Goal: Task Accomplishment & Management: Complete application form

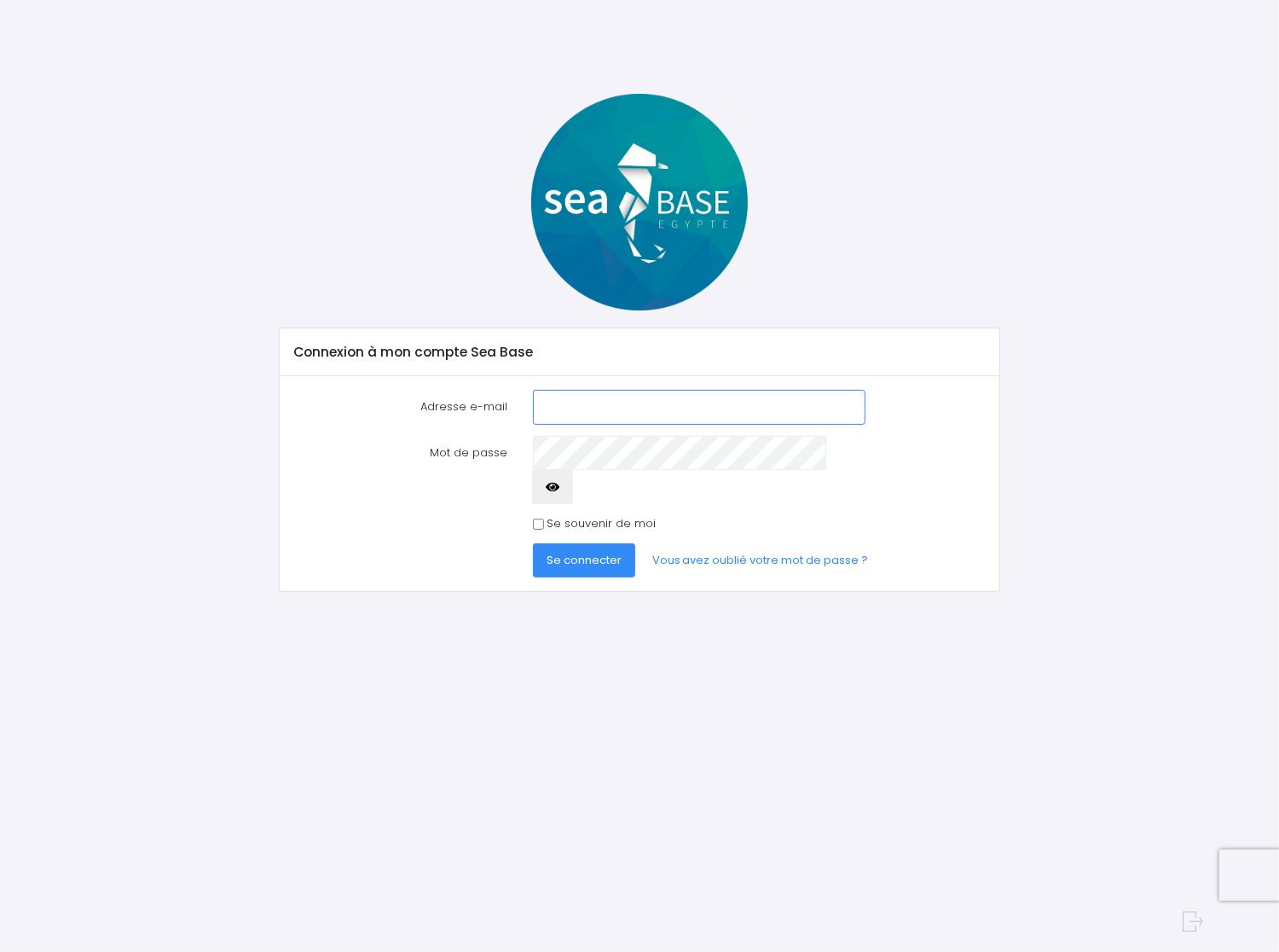
click at [562, 416] on input "Adresse e-mail" at bounding box center [699, 407] width 333 height 34
click at [596, 407] on input "Adresse e-mail" at bounding box center [699, 407] width 333 height 34
click at [506, 408] on label "Adresse e-mail" at bounding box center [401, 407] width 239 height 34
click at [533, 408] on input "Adresse e-mail" at bounding box center [699, 407] width 333 height 34
paste input "dgold3376@live.fr"
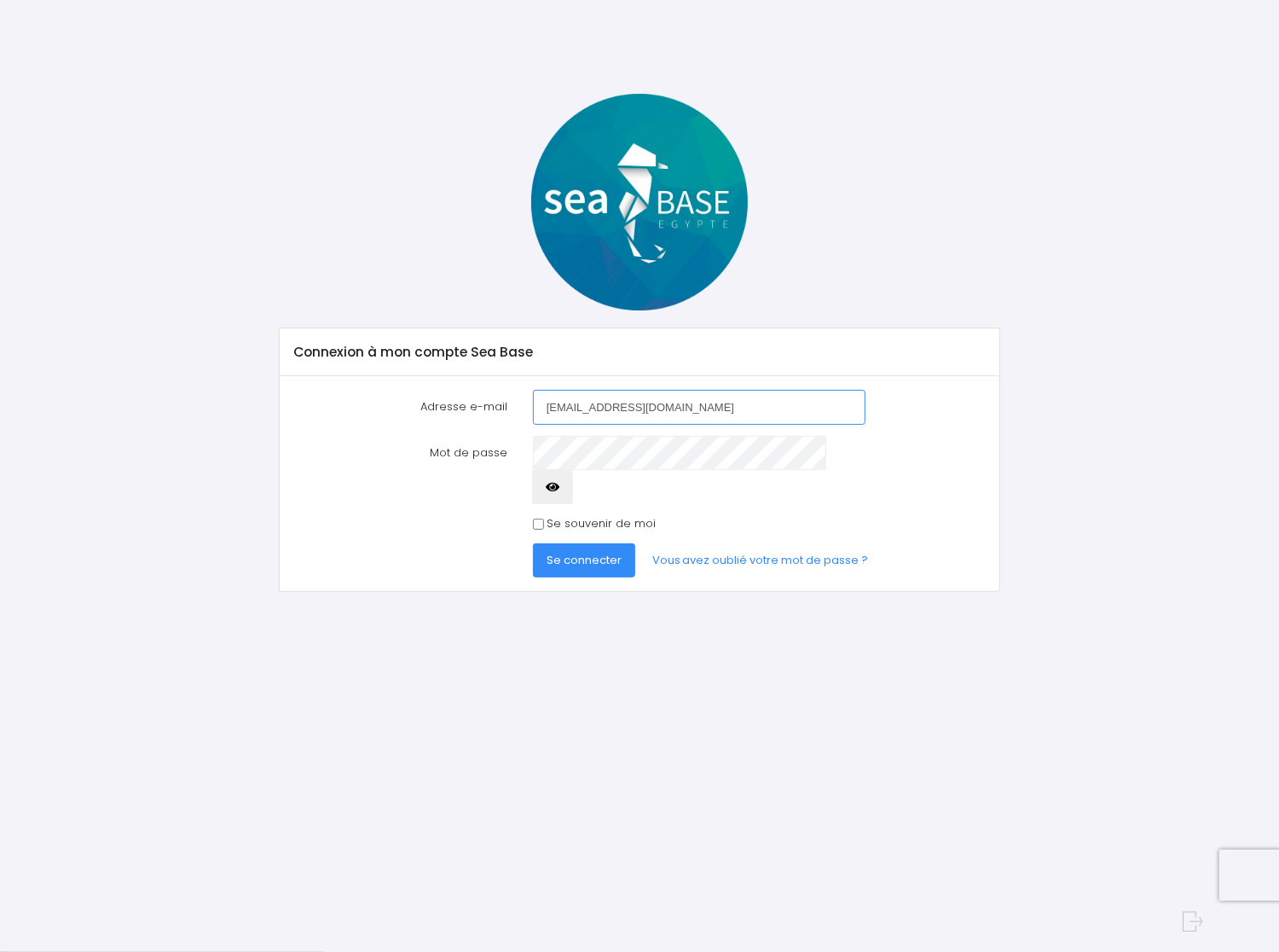
type input "dgold3376@live.fr"
click at [582, 552] on span "Se connecter" at bounding box center [584, 560] width 75 height 16
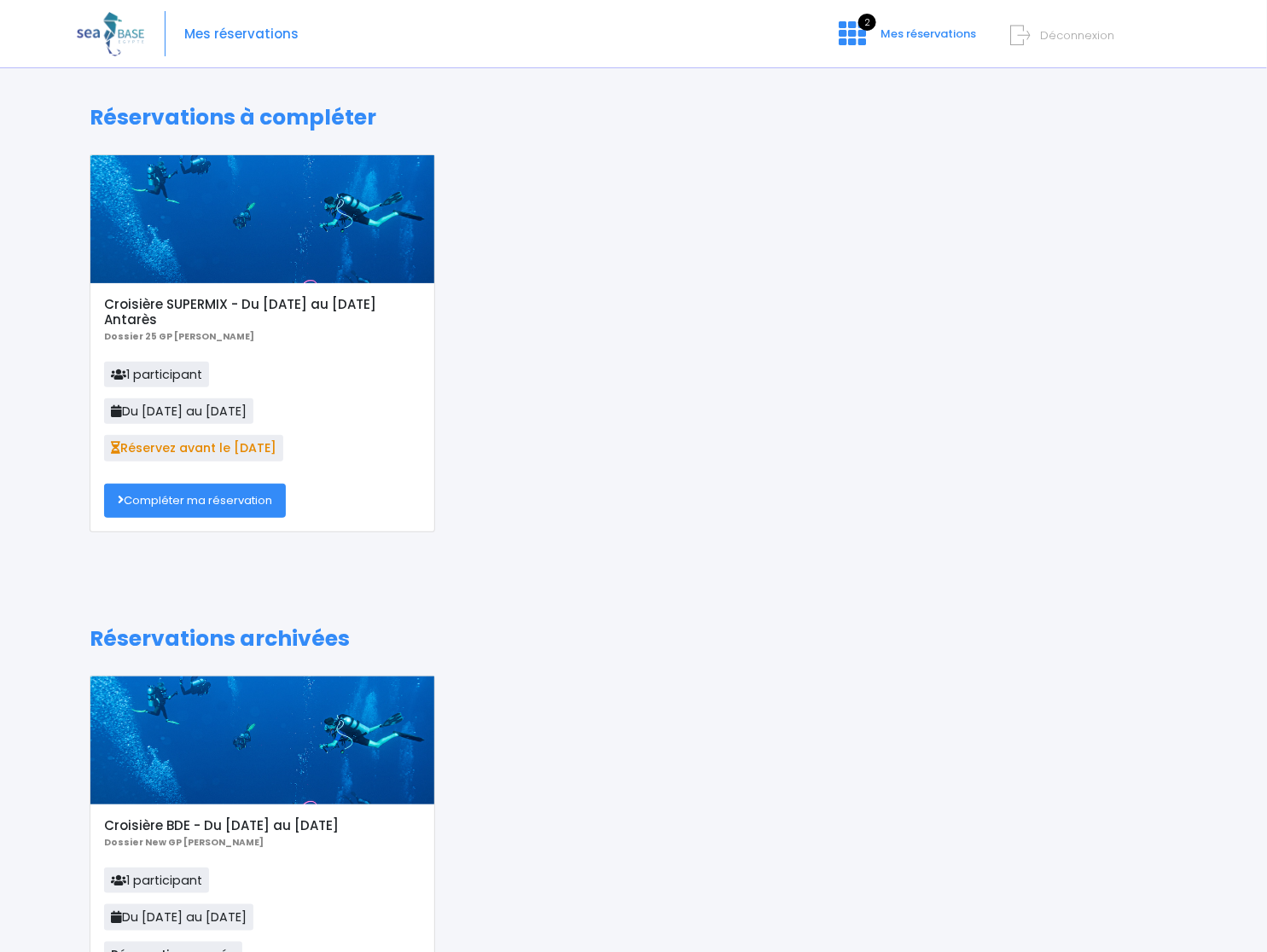
click at [1072, 699] on div "Croisière BDE - Du 11/11/23 au 18/11/23 Dossier New GP Jennifer 1 participant D…" at bounding box center [633, 847] width 1114 height 343
click at [171, 505] on link "Compléter ma réservation" at bounding box center [195, 500] width 182 height 34
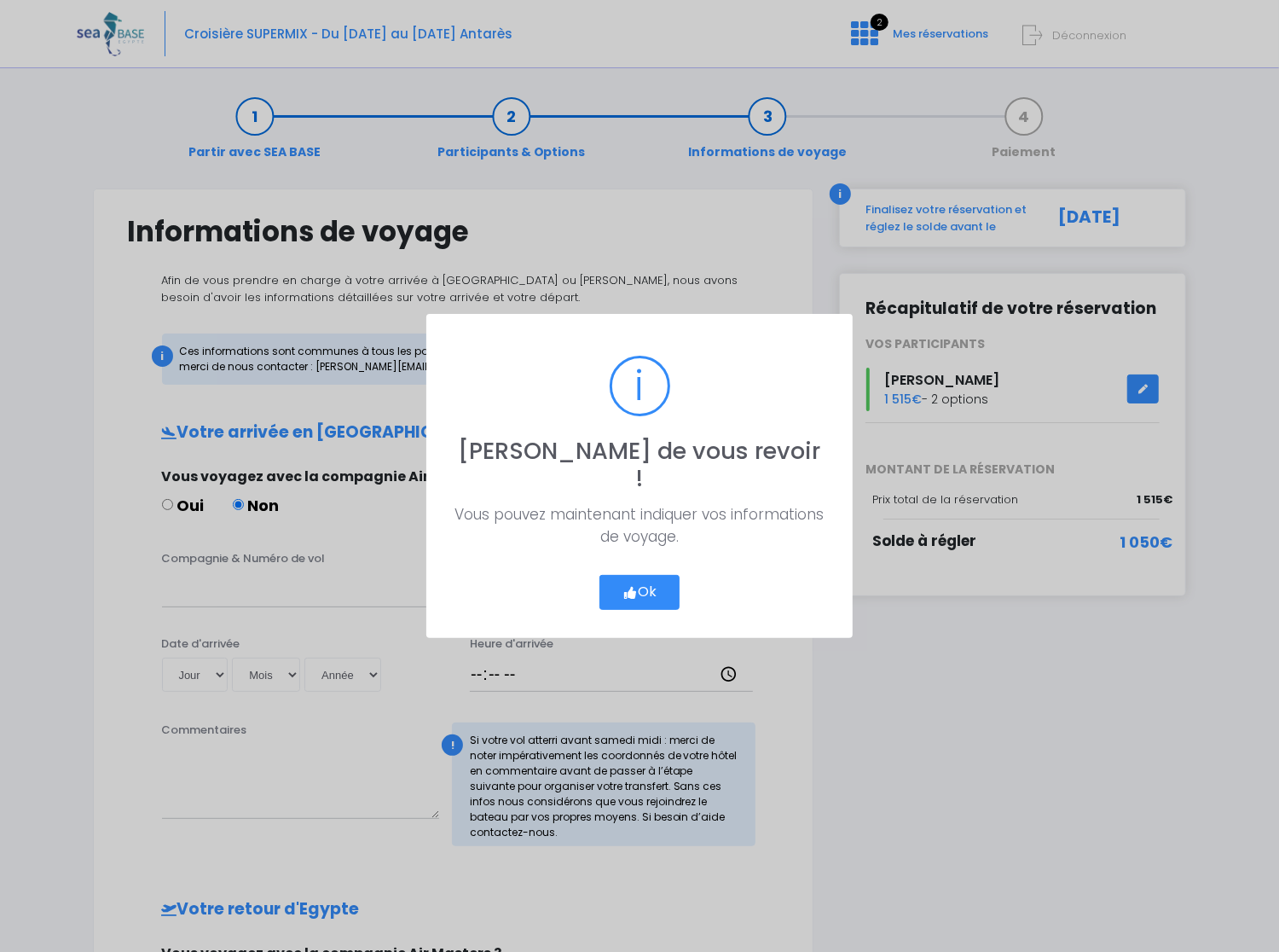
click at [656, 579] on button "Ok" at bounding box center [640, 592] width 81 height 35
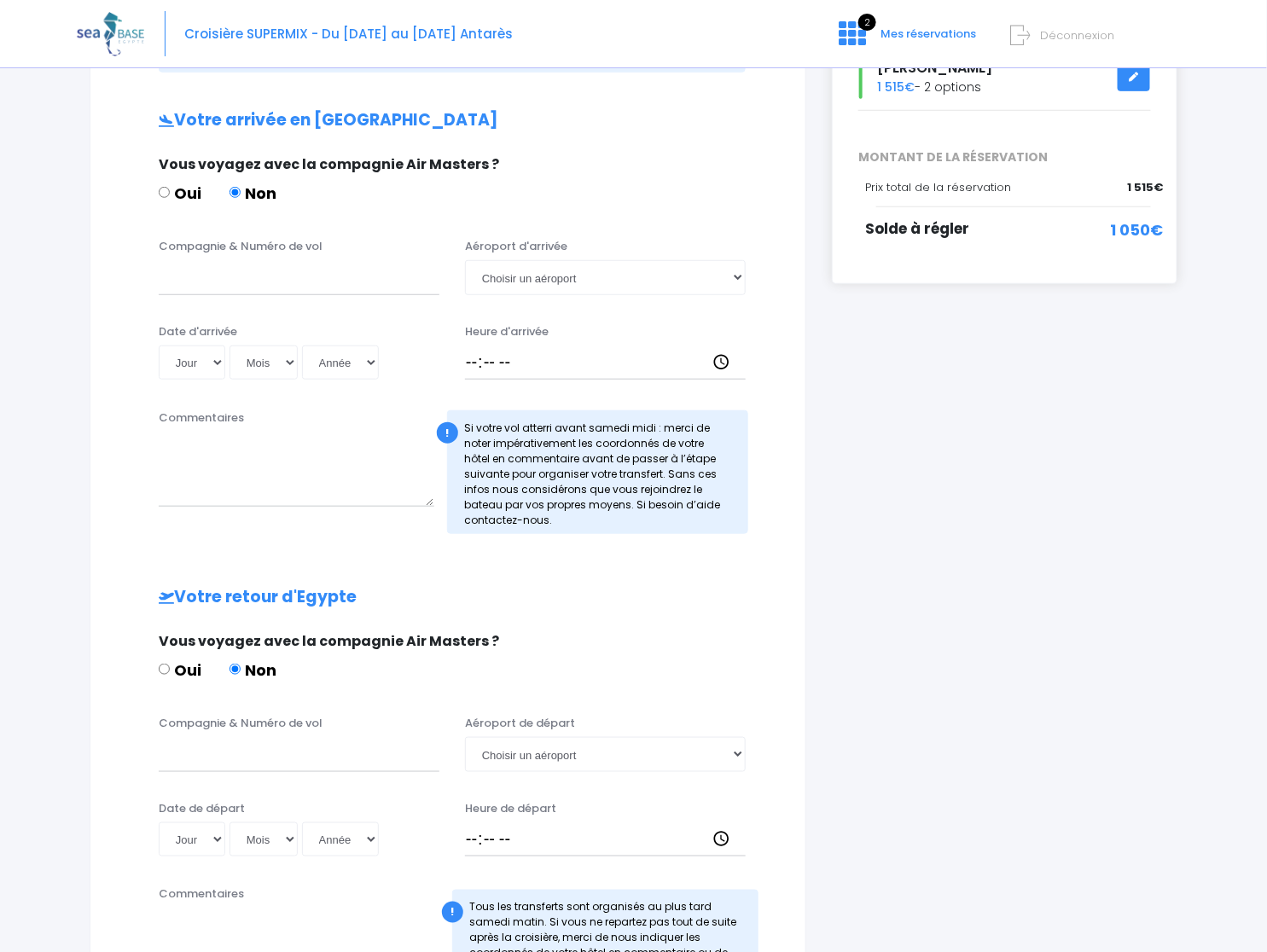
scroll to position [32, 0]
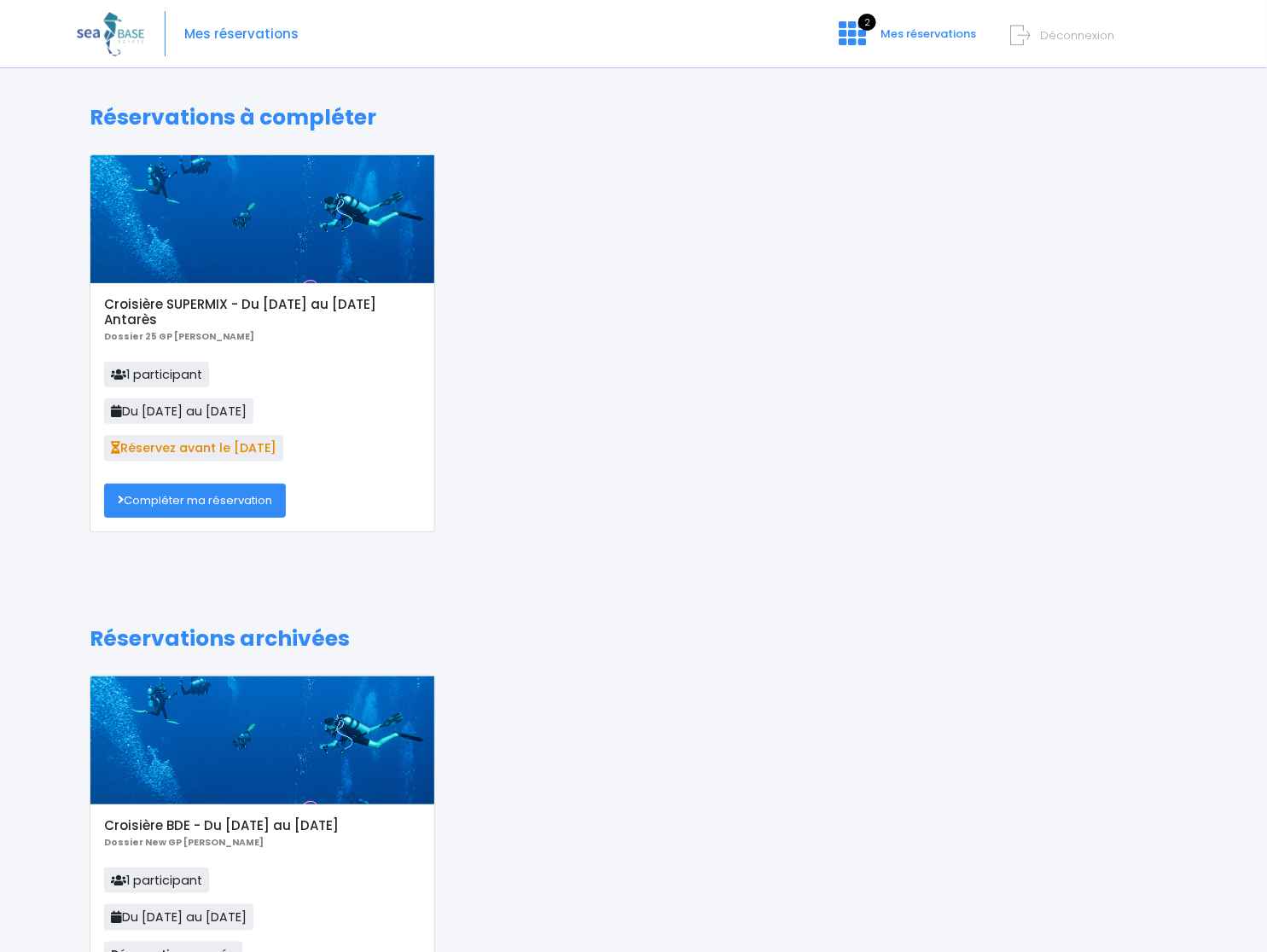
click at [200, 505] on link "Compléter ma réservation" at bounding box center [195, 500] width 182 height 34
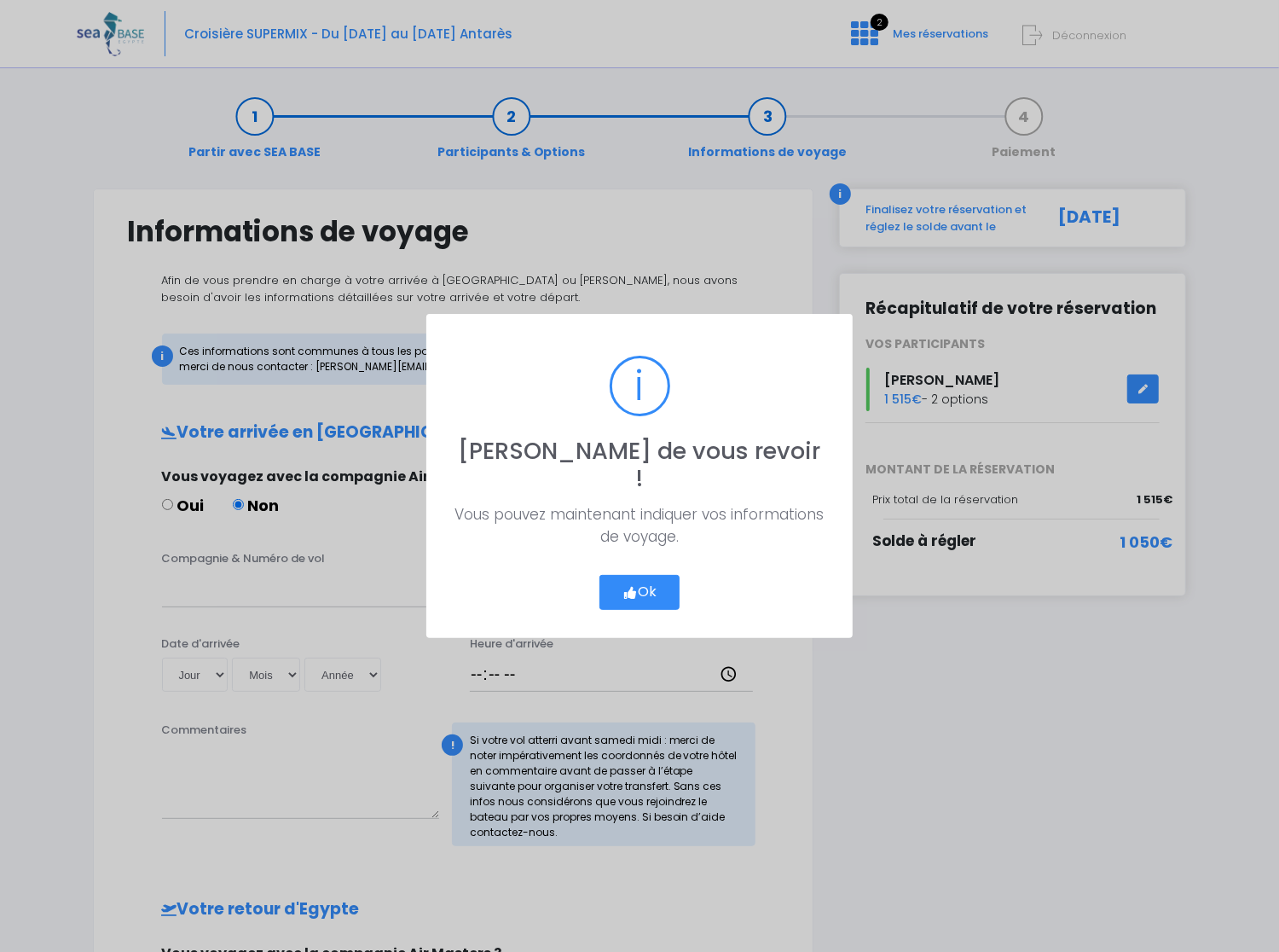
click at [646, 584] on button "Ok" at bounding box center [640, 592] width 81 height 35
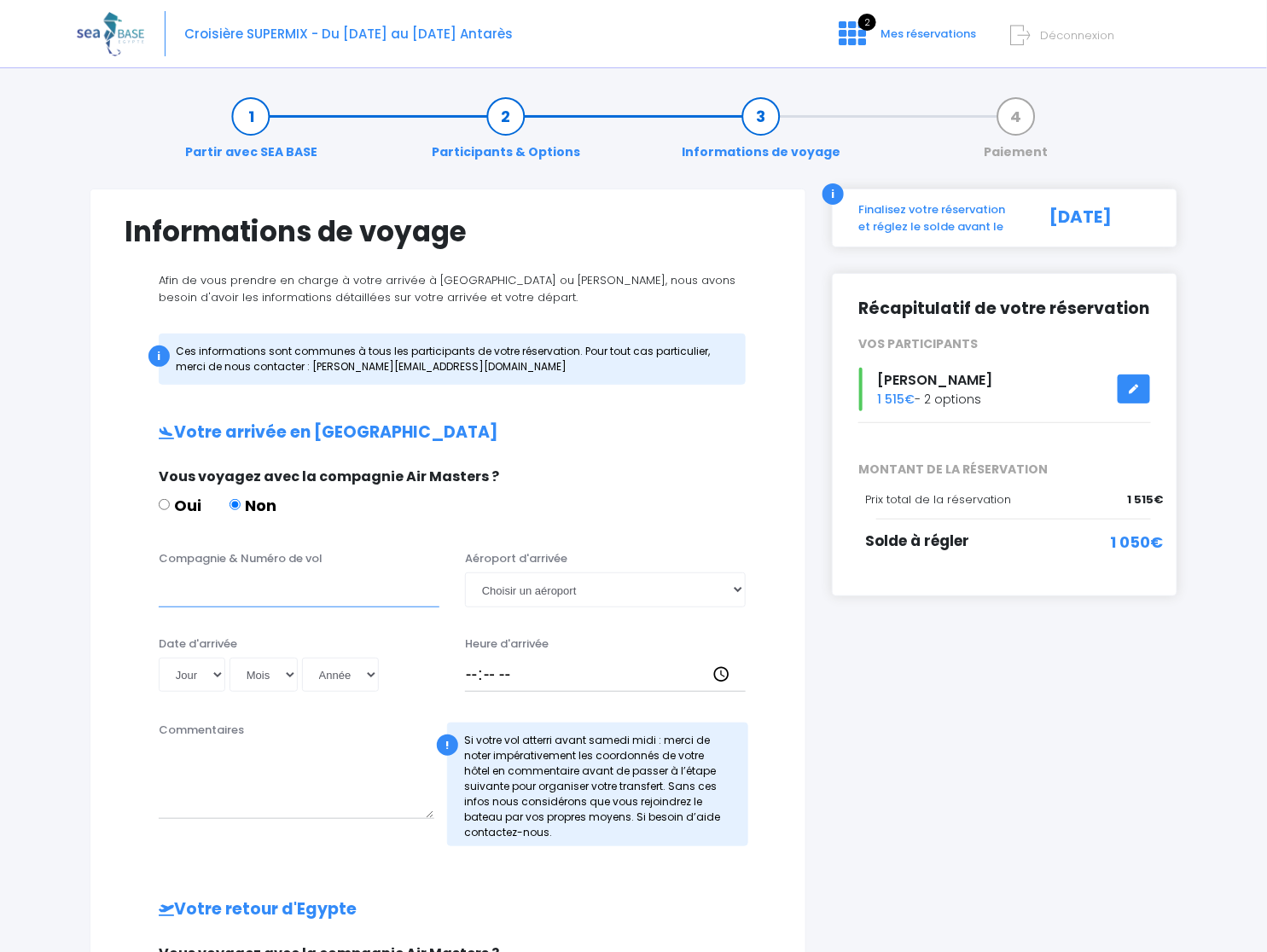
click at [316, 594] on input "Compagnie & Numéro de vol" at bounding box center [300, 589] width 281 height 34
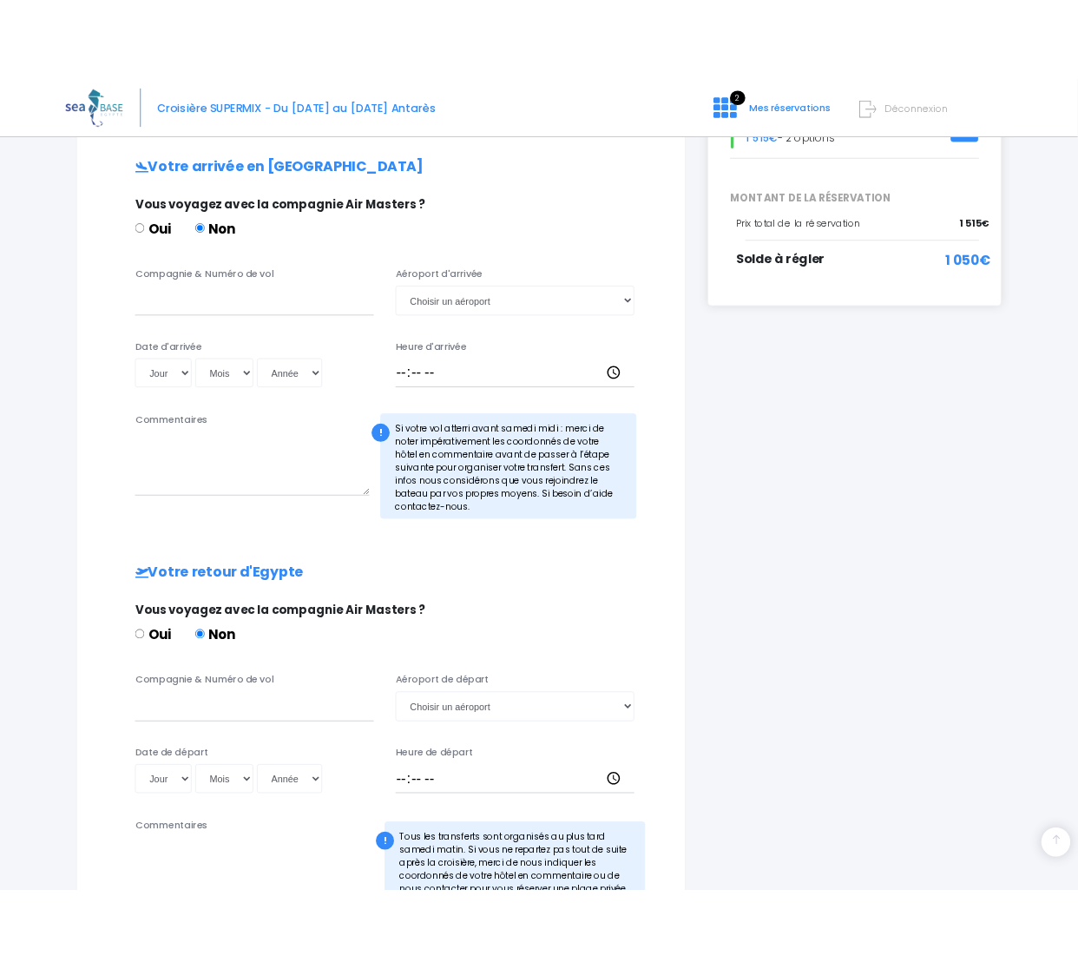
scroll to position [347, 0]
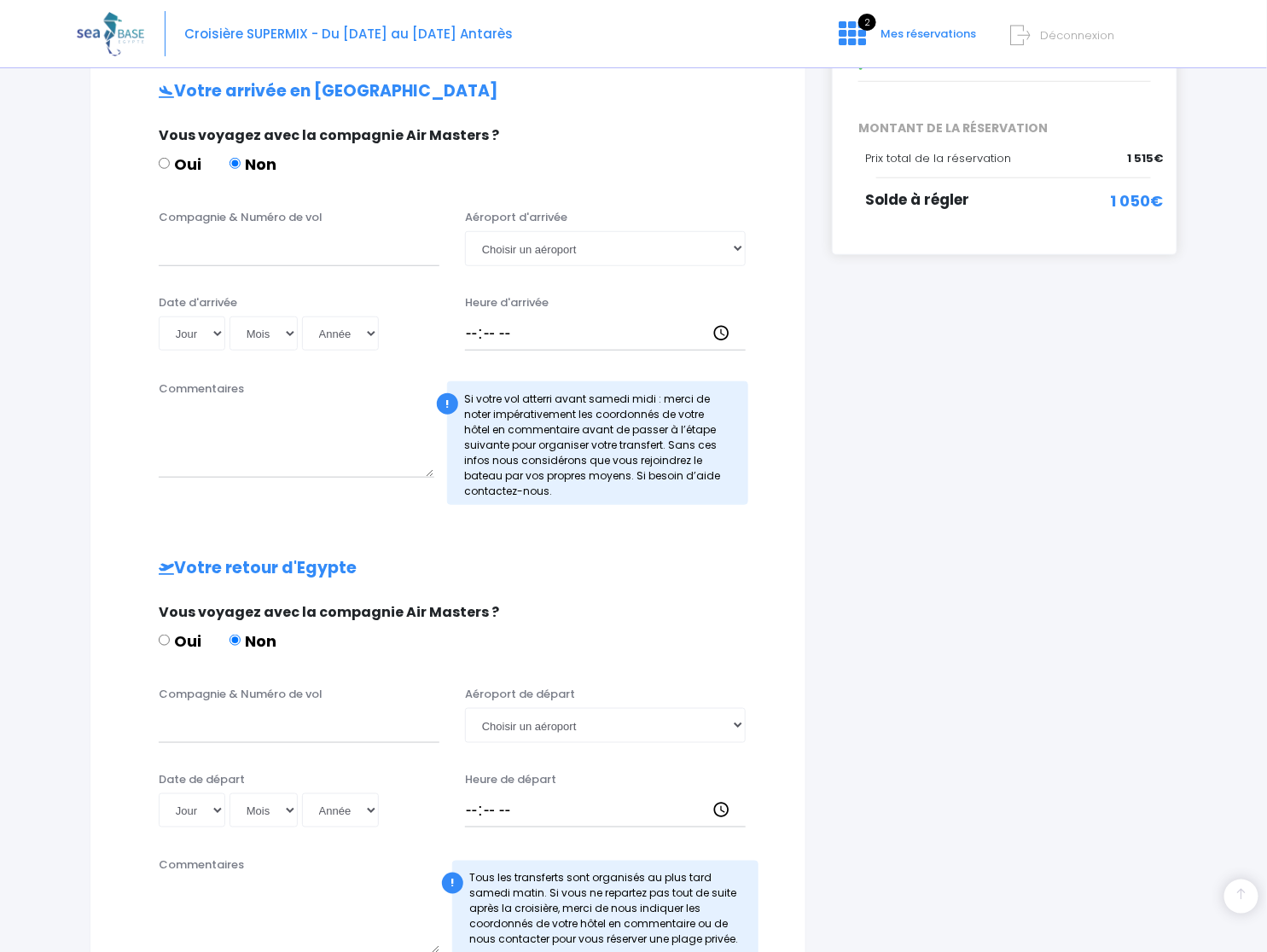
click at [294, 392] on div "Commentaires" at bounding box center [296, 442] width 302 height 125
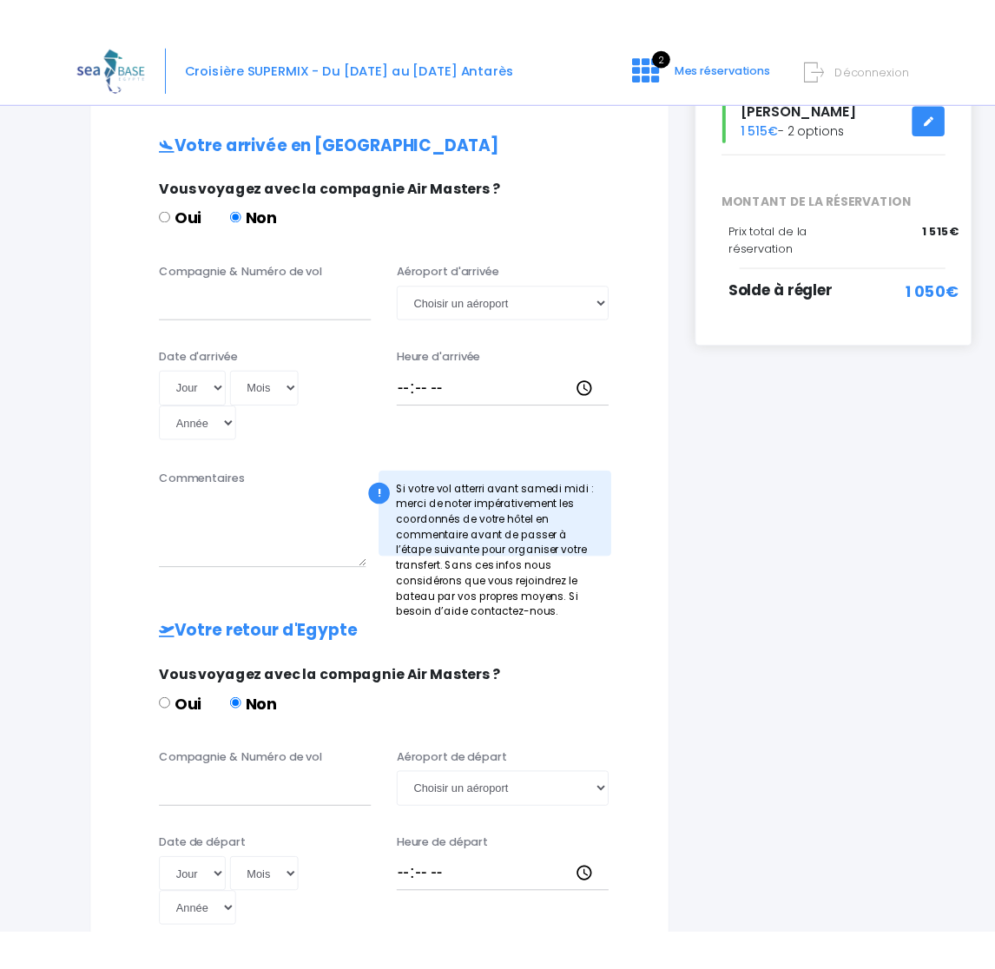
scroll to position [364, 0]
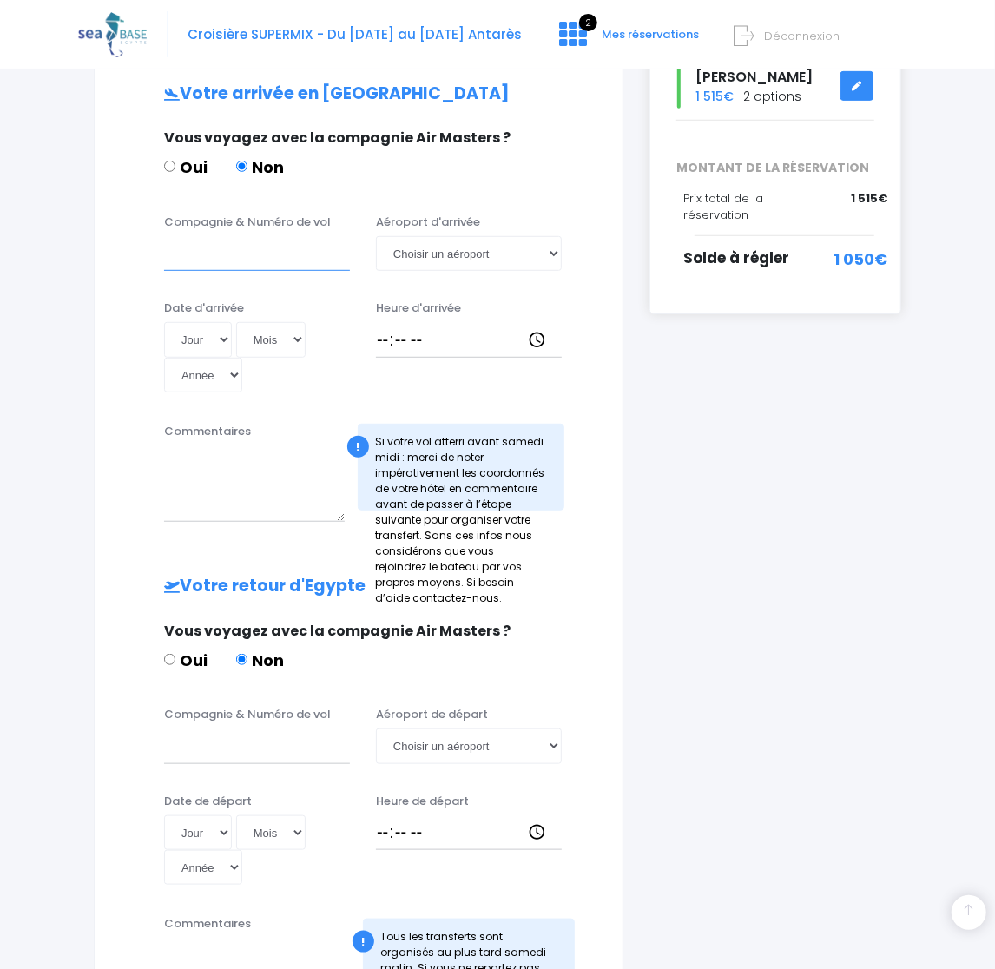
click at [248, 247] on input "Compagnie & Numéro de vol" at bounding box center [257, 253] width 186 height 35
type input "EASYJET 4691"
click at [438, 253] on select "Choisir un aéroport Hurghada Marsa Alam" at bounding box center [469, 253] width 186 height 35
select select "Hurghada"
click at [376, 236] on select "Choisir un aéroport Hurghada Marsa Alam" at bounding box center [469, 253] width 186 height 35
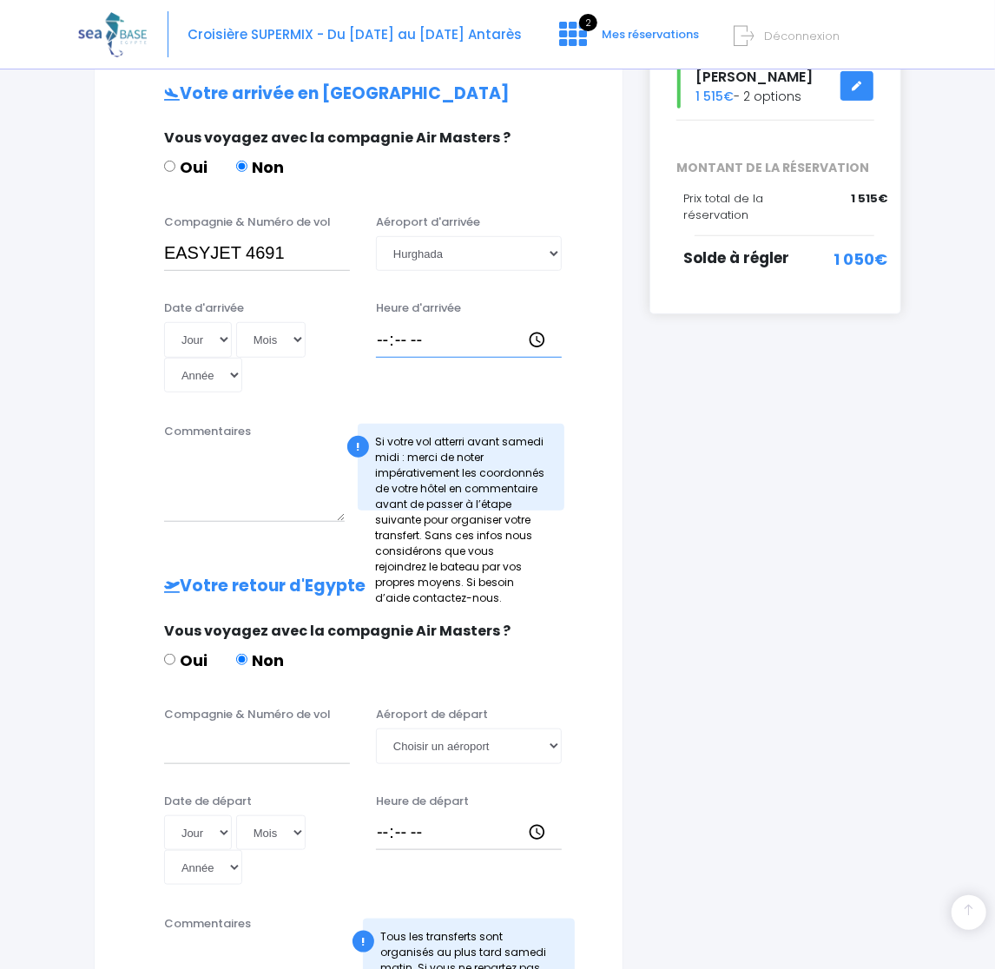
click at [383, 340] on input "Heure d'arrivée" at bounding box center [469, 339] width 186 height 35
type input "16:15"
click at [219, 333] on select "Jour 01 02 03 04 05 06 07 08 09 10 11 12 13 14 15 16 17 18 19 20 21 22 23 24 25…" at bounding box center [198, 339] width 68 height 35
select select "15"
click at [164, 322] on select "Jour 01 02 03 04 05 06 07 08 09 10 11 12 13 14 15 16 17 18 19 20 21 22 23 24 25…" at bounding box center [198, 339] width 68 height 35
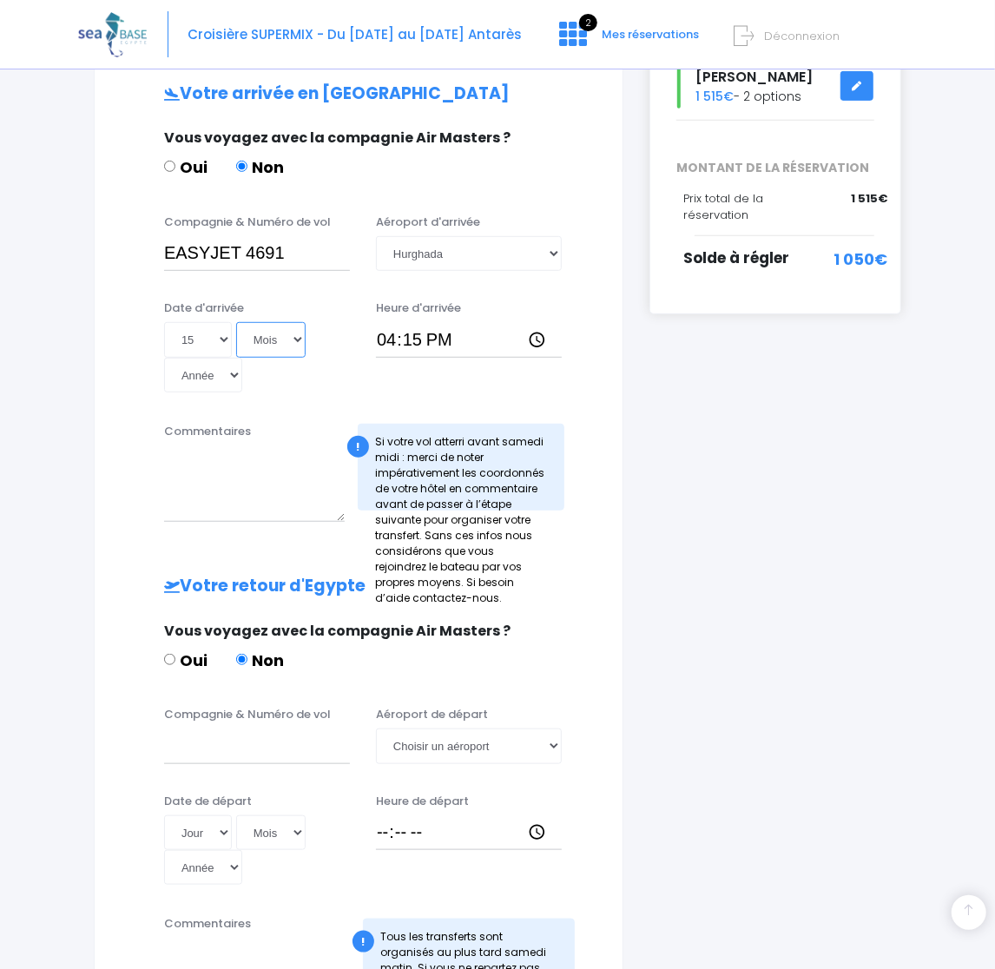
click at [290, 340] on select "Mois 01 02 03 04 05 06 07 08 09 10 11 12" at bounding box center [270, 339] width 69 height 35
select select "11"
click at [236, 322] on select "Mois 01 02 03 04 05 06 07 08 09 10 11 12" at bounding box center [270, 339] width 69 height 35
click at [217, 382] on select "Année 2045 2044 2043 2042 2041 2040 2039 2038 2037 2036 2035 2034 2033 2032 203…" at bounding box center [203, 375] width 78 height 35
select select "2025"
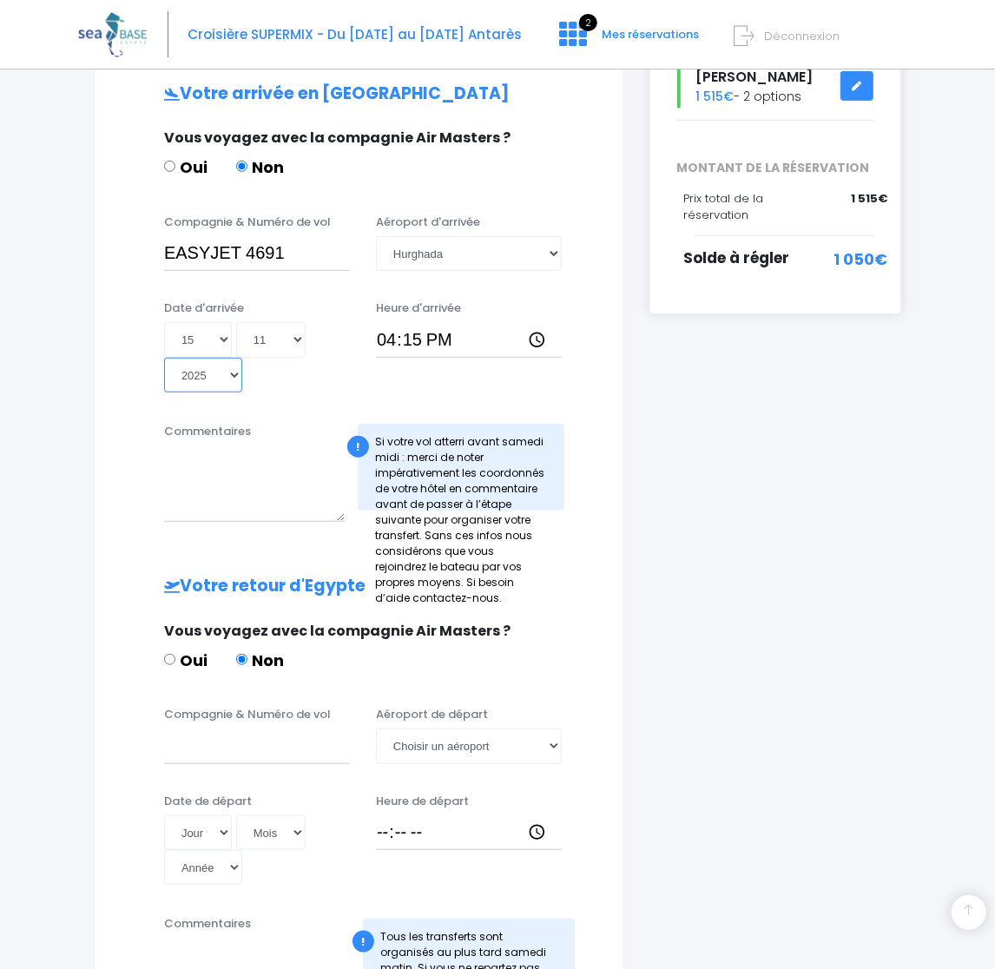
click at [164, 358] on select "Année 2045 2044 2043 2042 2041 2040 2039 2038 2037 2036 2035 2034 2033 2032 203…" at bounding box center [203, 375] width 78 height 35
type input "2025-11-15"
click at [197, 746] on input "Compagnie & Numéro de vol" at bounding box center [257, 745] width 186 height 35
type input "easyJet"
click at [177, 248] on input "EASYJET 4691" at bounding box center [257, 253] width 186 height 35
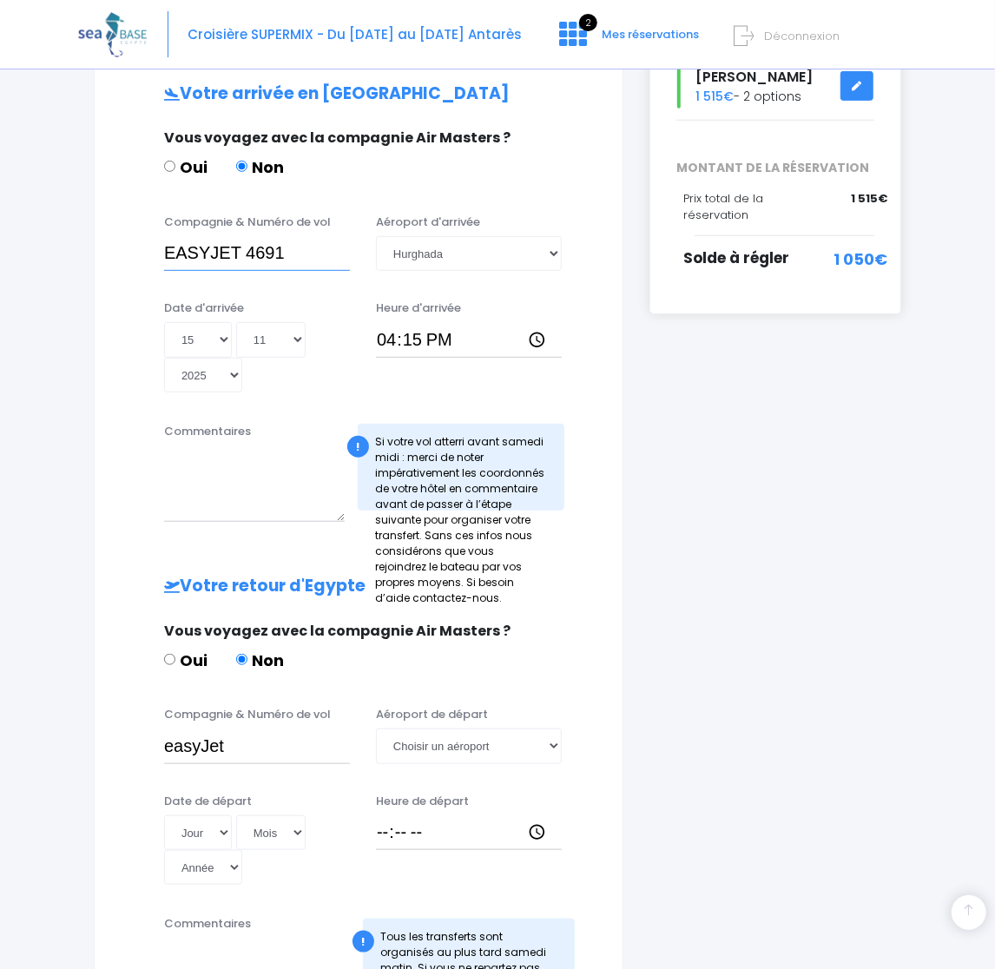
drag, startPoint x: 211, startPoint y: 248, endPoint x: 145, endPoint y: 242, distance: 66.3
click at [145, 242] on div "Compagnie & Numéro de vol EASYJET 4691 Aéroport d'arrivée Choisir un aéroport H…" at bounding box center [358, 248] width 485 height 69
type input "easyJet 4691"
click at [238, 741] on input "easyJet" at bounding box center [257, 745] width 186 height 35
type input "easyJet 4692"
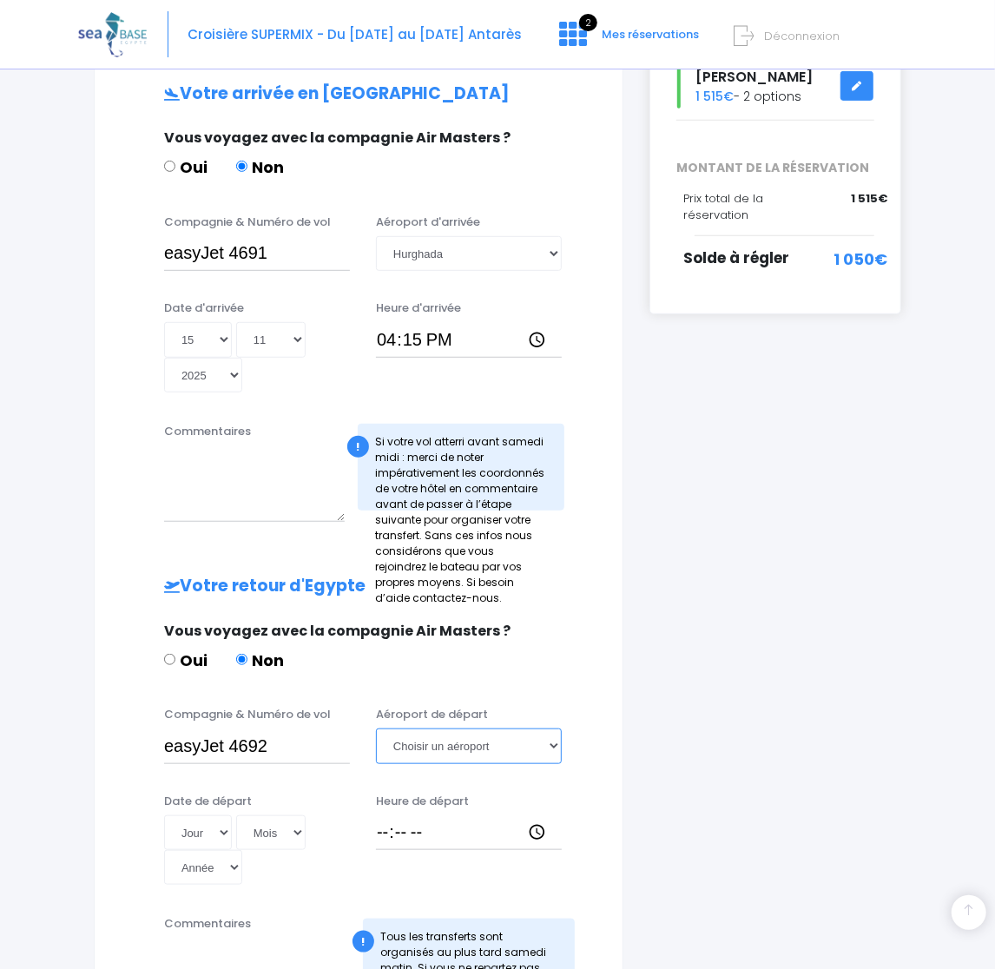
click at [436, 746] on select "Choisir un aéroport Hurghada Marsa Alam" at bounding box center [469, 745] width 186 height 35
select select "Hurghada"
click at [376, 728] on select "Choisir un aéroport Hurghada Marsa Alam" at bounding box center [469, 745] width 186 height 35
click at [195, 838] on select "Jour 01 02 03 04 05 06 07 08 09 10 11 12 13 14 15 16 17 18 19 20 21 22 23 24 25…" at bounding box center [198, 832] width 68 height 35
select select "22"
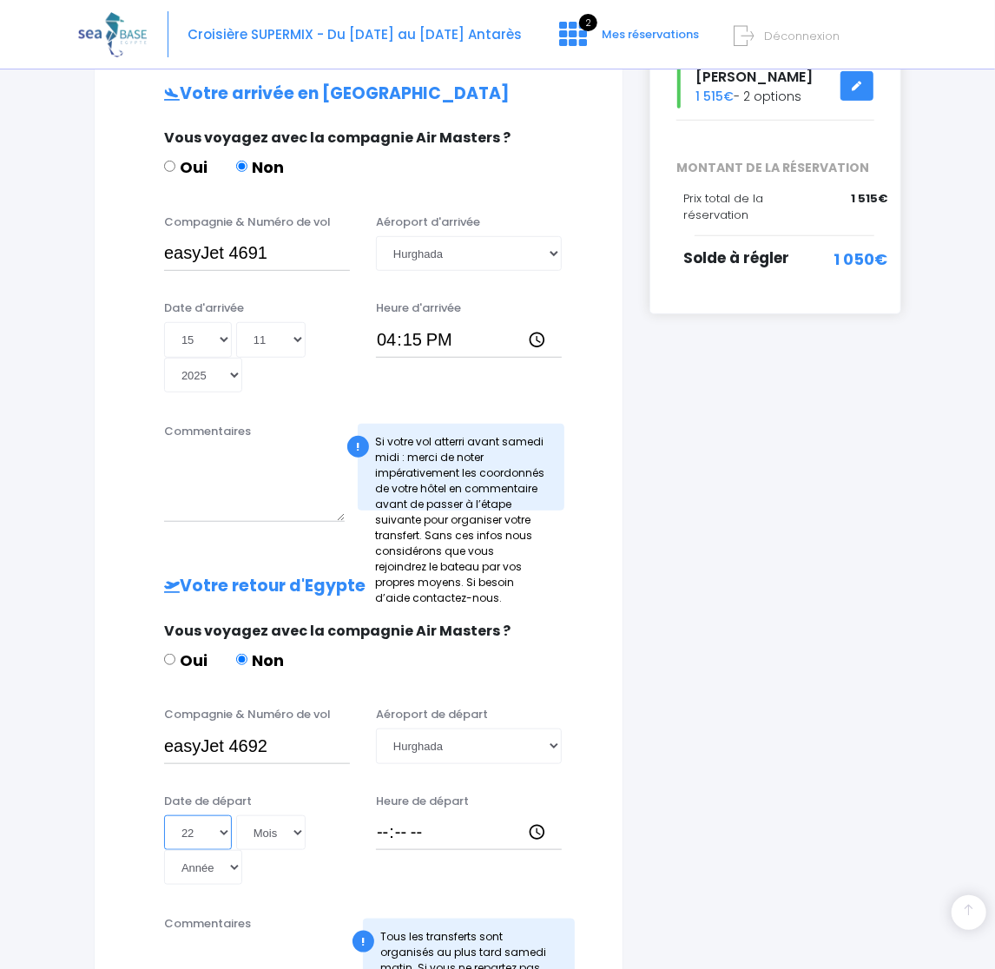
click at [164, 815] on select "Jour 01 02 03 04 05 06 07 08 09 10 11 12 13 14 15 16 17 18 19 20 21 22 23 24 25…" at bounding box center [198, 832] width 68 height 35
click at [272, 830] on select "Mois 01 02 03 04 05 06 07 08 09 10 11 12" at bounding box center [270, 832] width 69 height 35
select select "11"
click at [236, 815] on select "Mois 01 02 03 04 05 06 07 08 09 10 11 12" at bounding box center [270, 832] width 69 height 35
click at [205, 867] on select "Année 2045 2044 2043 2042 2041 2040 2039 2038 2037 2036 2035 2034 2033 2032 203…" at bounding box center [203, 867] width 78 height 35
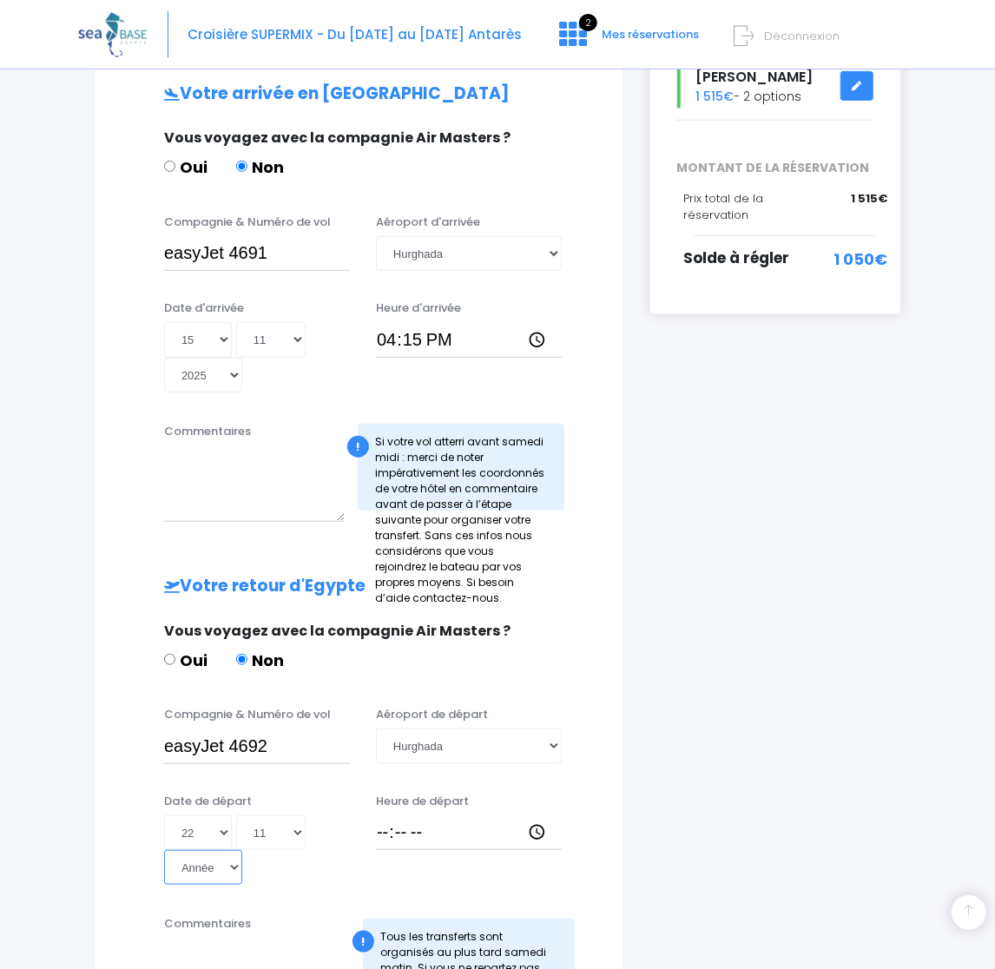
select select "2025"
click at [164, 850] on select "Année 2045 2044 2043 2042 2041 2040 2039 2038 2037 2036 2035 2034 2033 2032 203…" at bounding box center [203, 867] width 78 height 35
type input "2025-11-22"
click at [378, 829] on input "Heure de départ" at bounding box center [469, 832] width 186 height 35
type input "17:00"
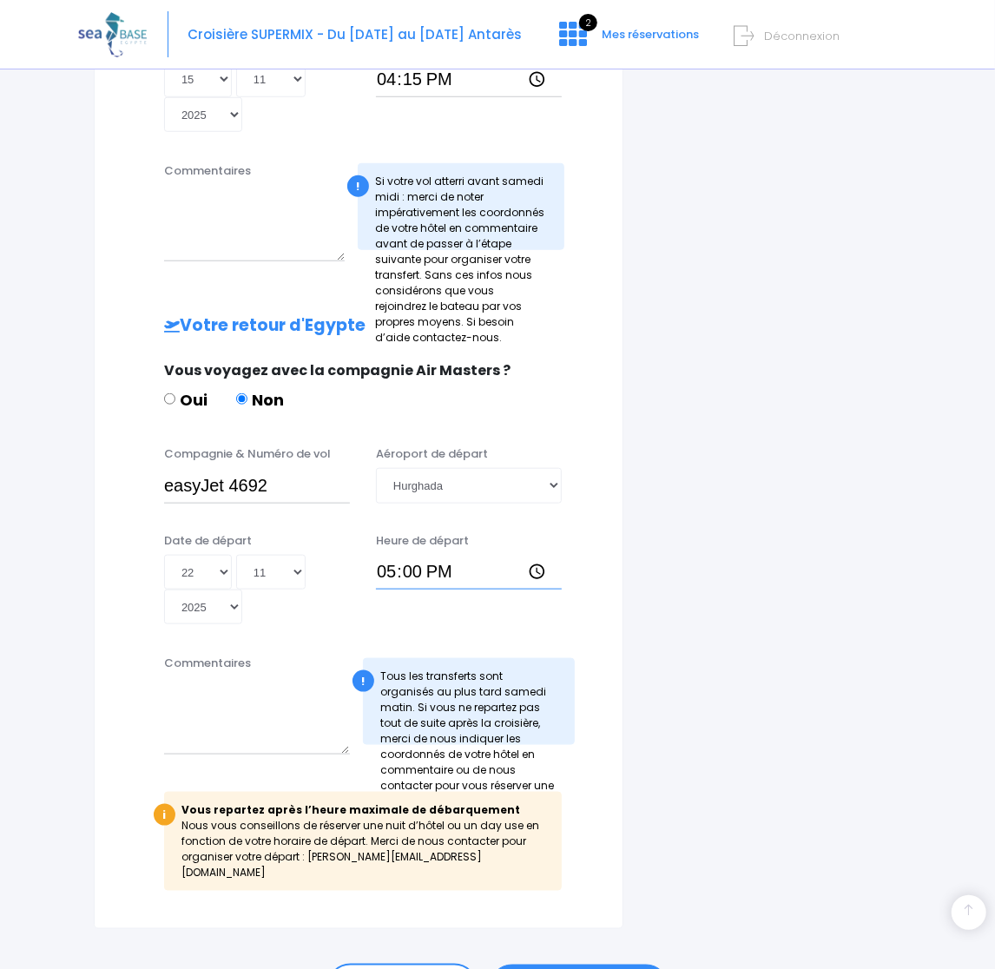
scroll to position [711, 0]
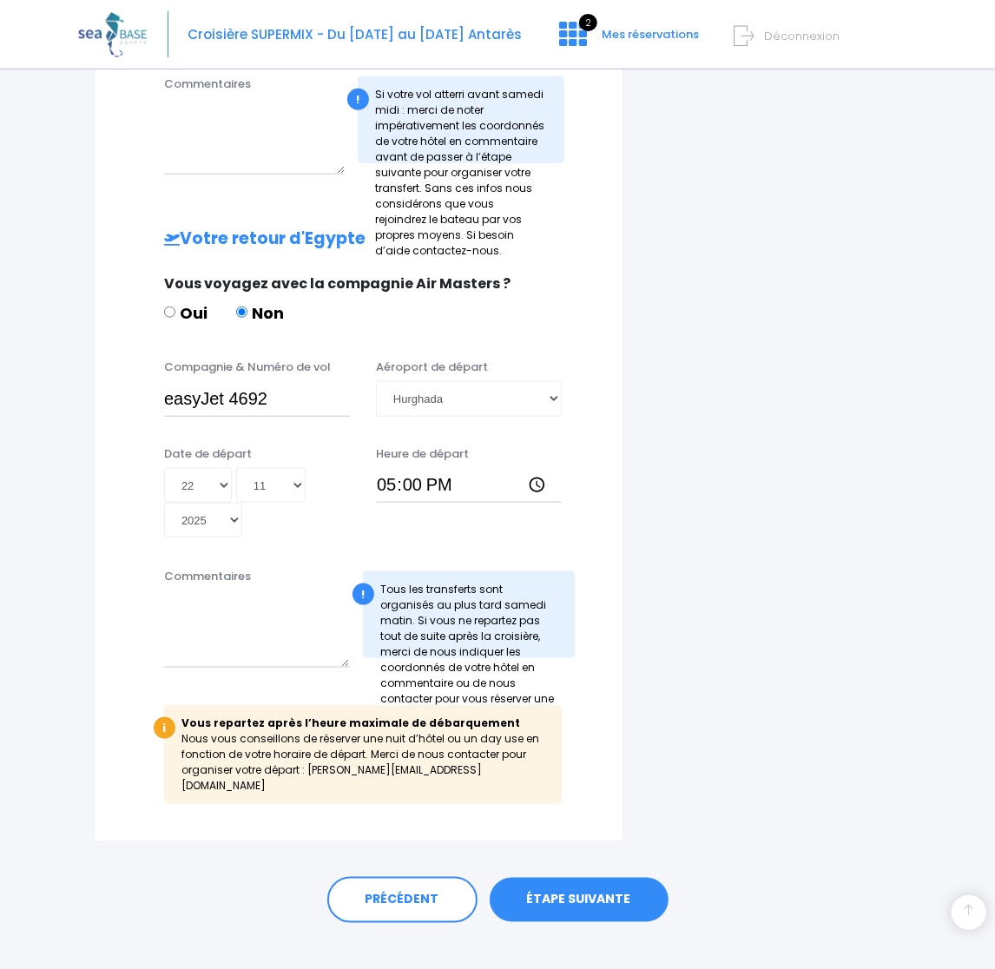
click at [583, 881] on link "ÉTAPE SUIVANTE" at bounding box center [579, 900] width 179 height 45
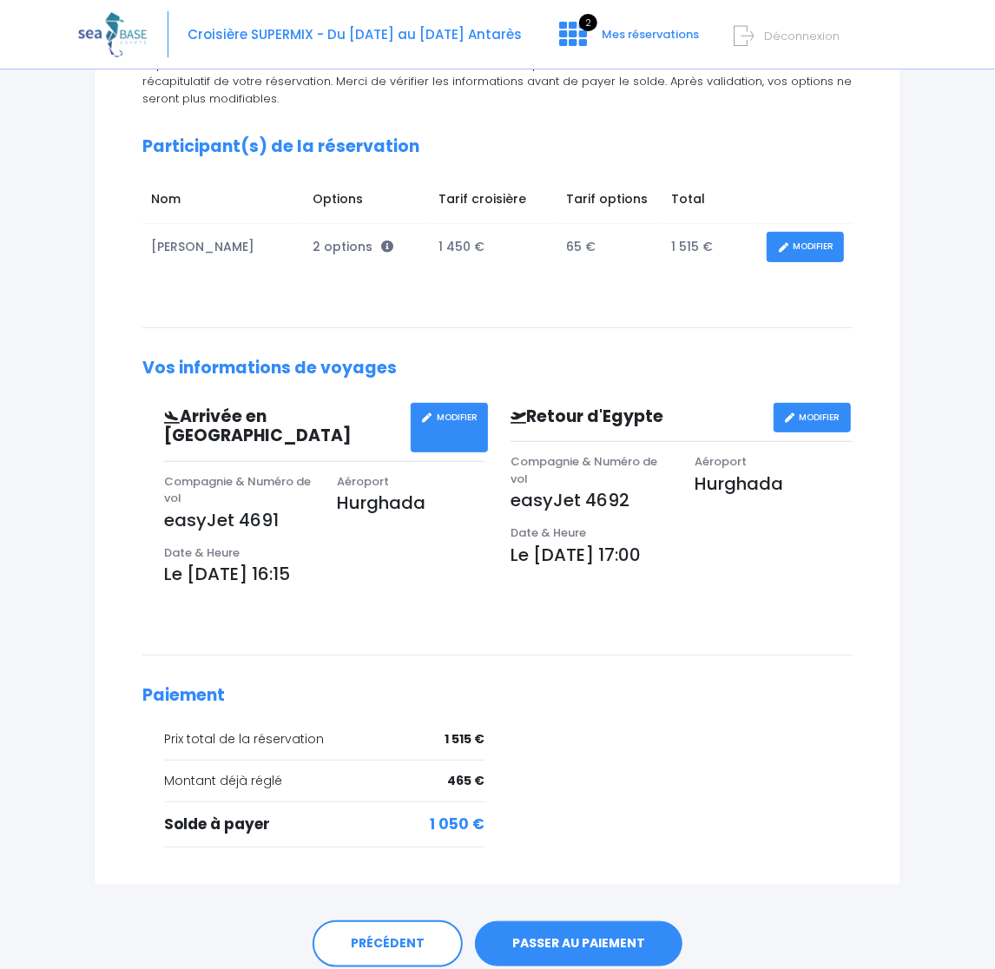
scroll to position [260, 0]
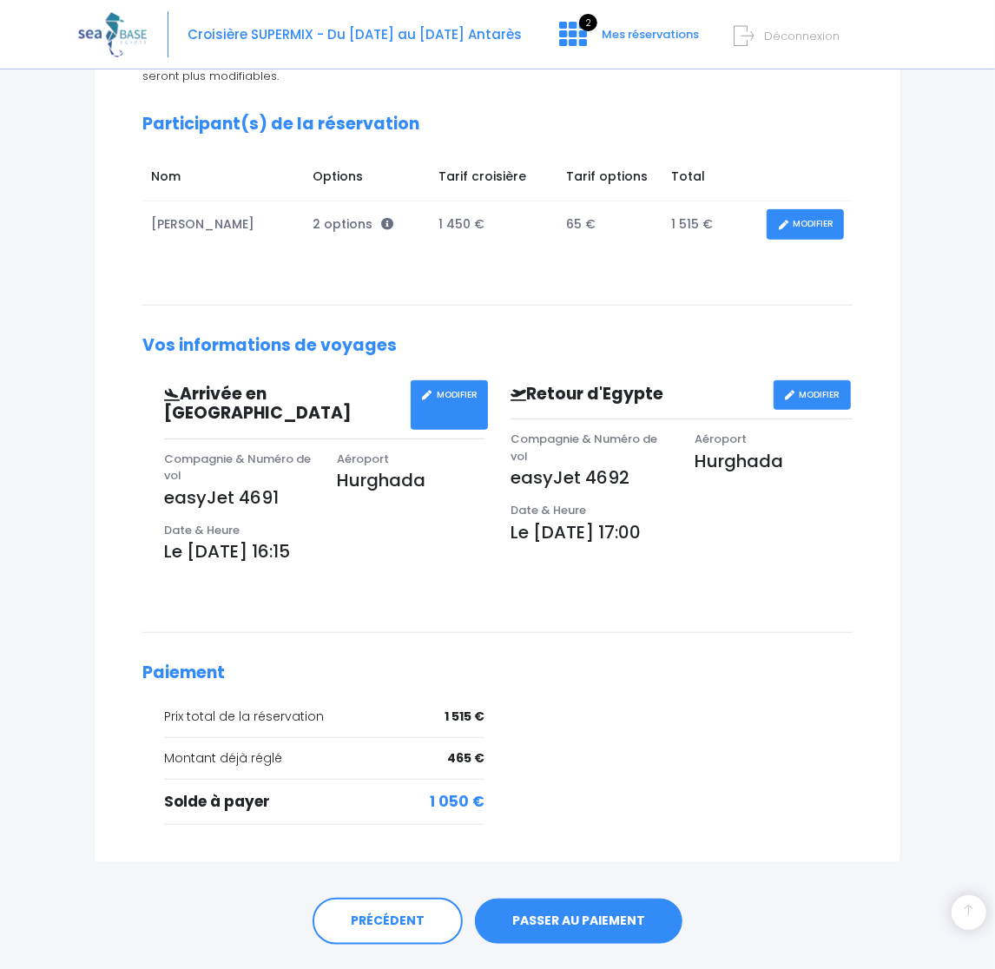
click at [576, 899] on link "PASSER AU PAIEMENT" at bounding box center [579, 921] width 208 height 45
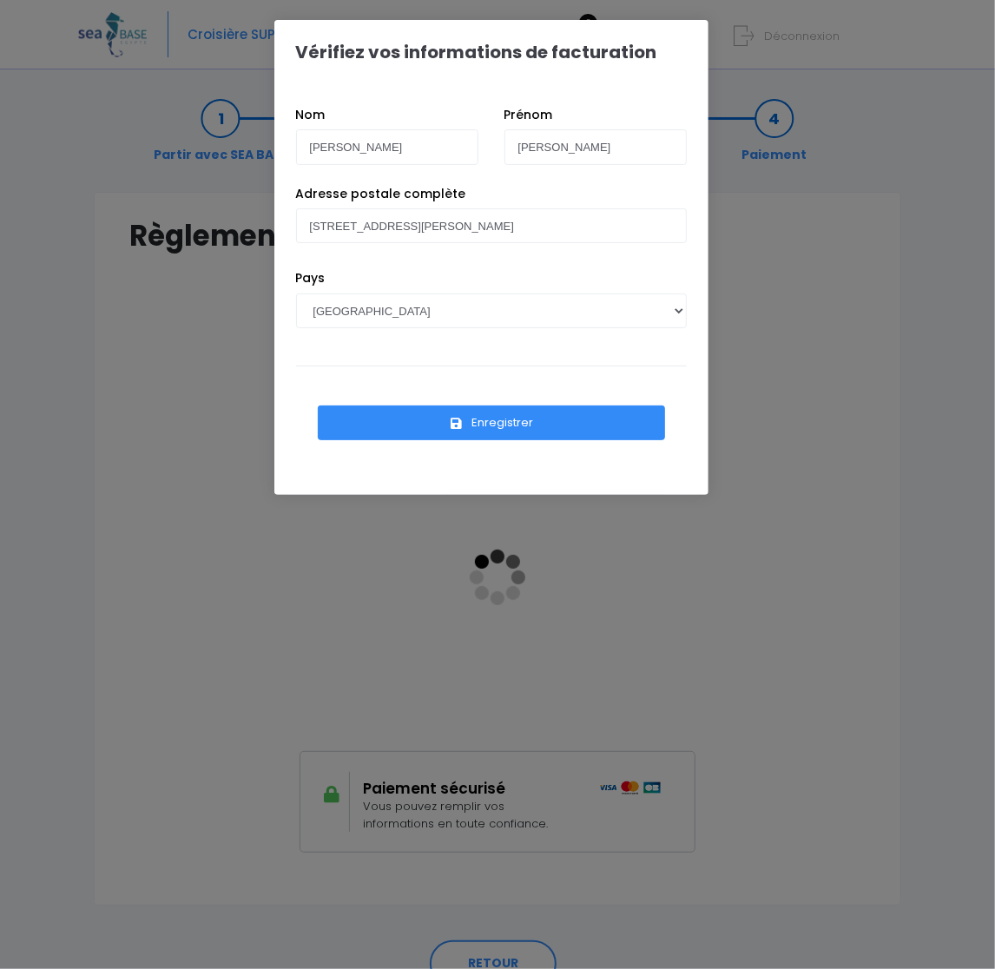
click at [479, 424] on button "Enregistrer" at bounding box center [491, 422] width 347 height 35
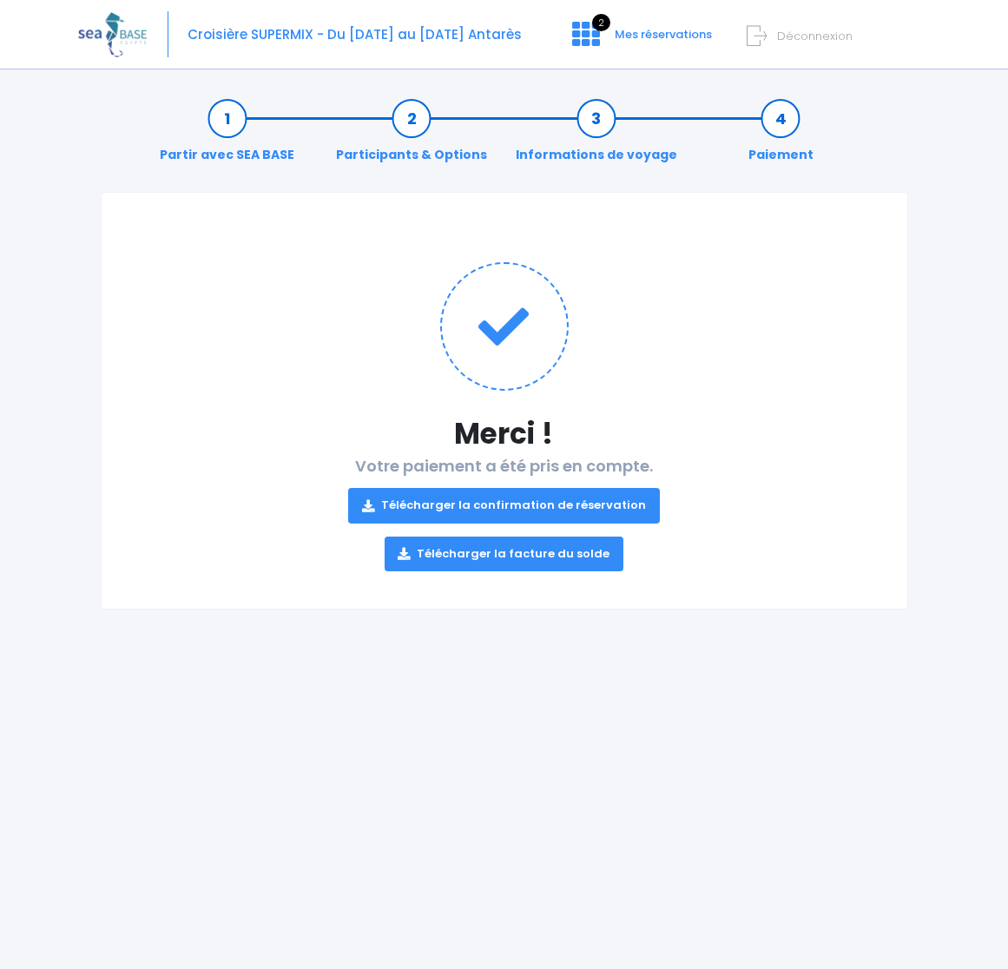
click at [535, 506] on link "Télécharger la confirmation de réservation" at bounding box center [504, 505] width 312 height 35
click at [513, 548] on link "Télécharger la facture du solde" at bounding box center [505, 554] width 240 height 35
click at [656, 30] on span "Mes réservations" at bounding box center [663, 34] width 97 height 16
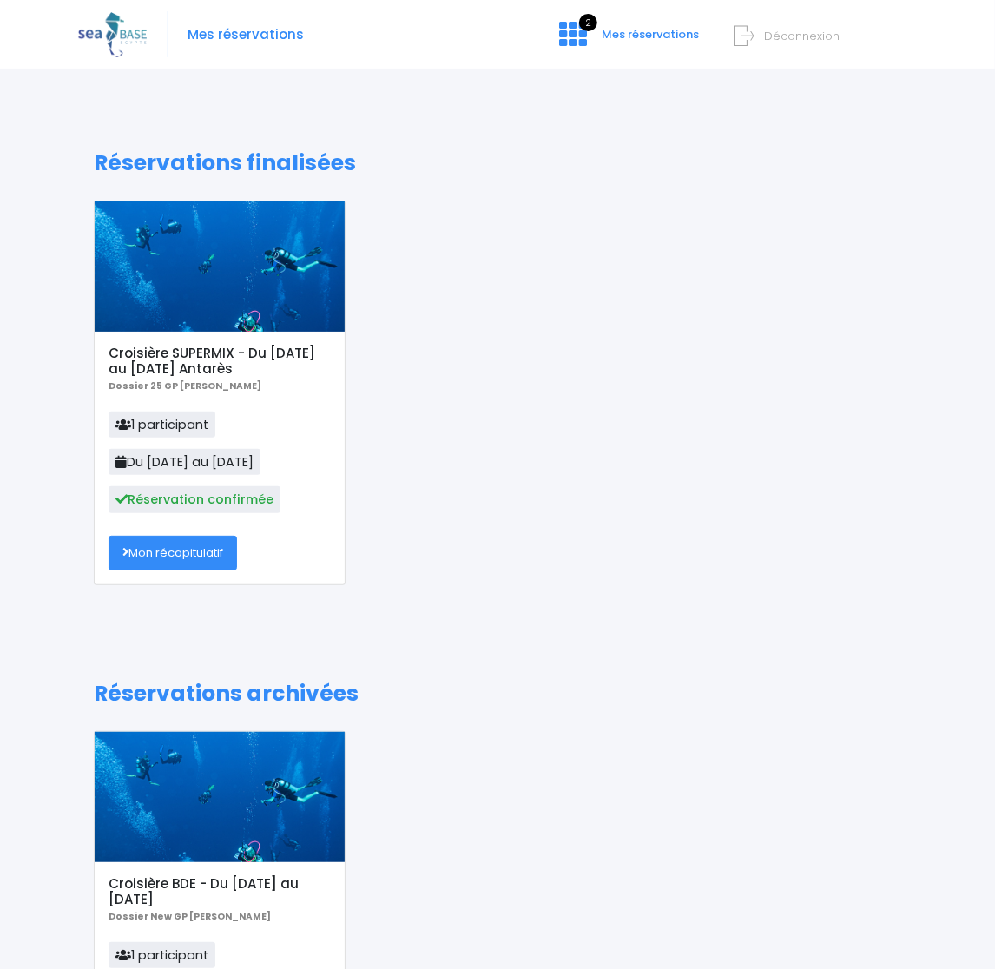
click at [768, 38] on span "Déconnexion" at bounding box center [802, 36] width 76 height 16
